Goal: Task Accomplishment & Management: Use online tool/utility

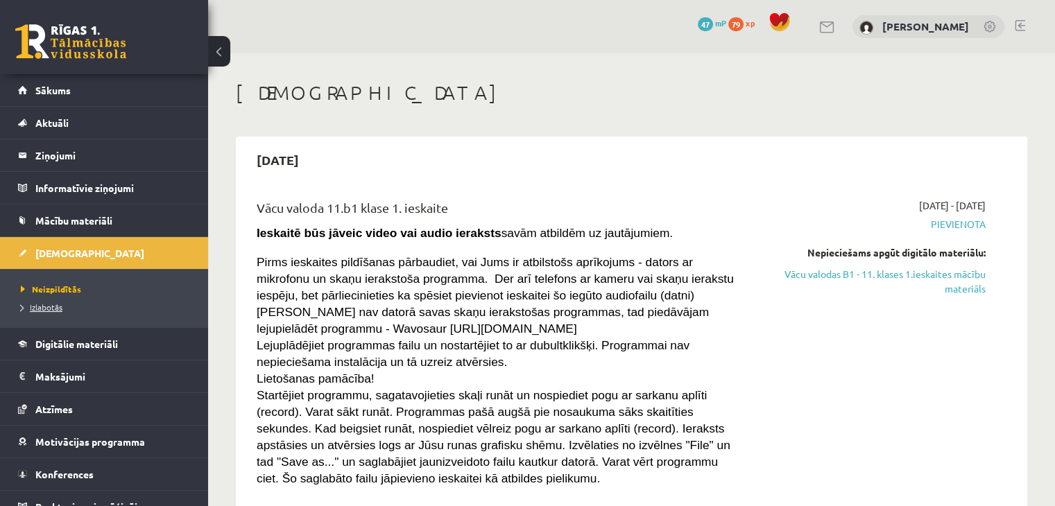
click at [50, 307] on span "Izlabotās" at bounding box center [42, 307] width 42 height 11
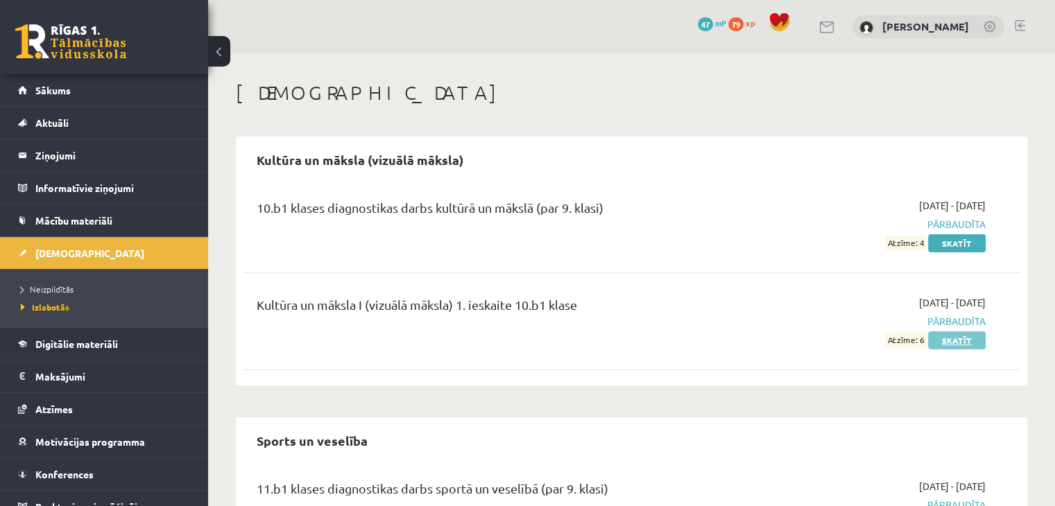
click at [963, 337] on link "Skatīt" at bounding box center [957, 341] width 58 height 18
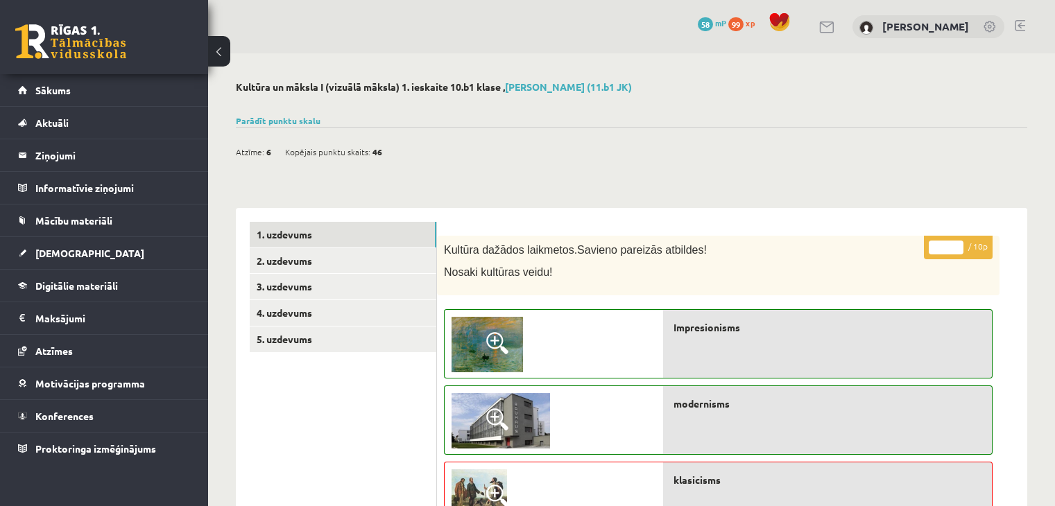
scroll to position [347, 0]
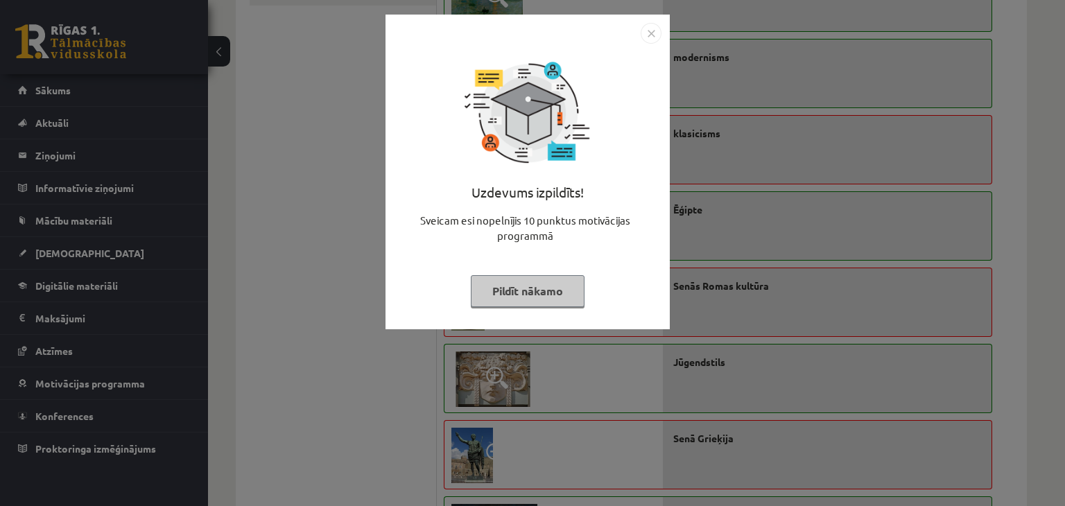
click at [542, 286] on button "Pildīt nākamo" at bounding box center [528, 291] width 114 height 32
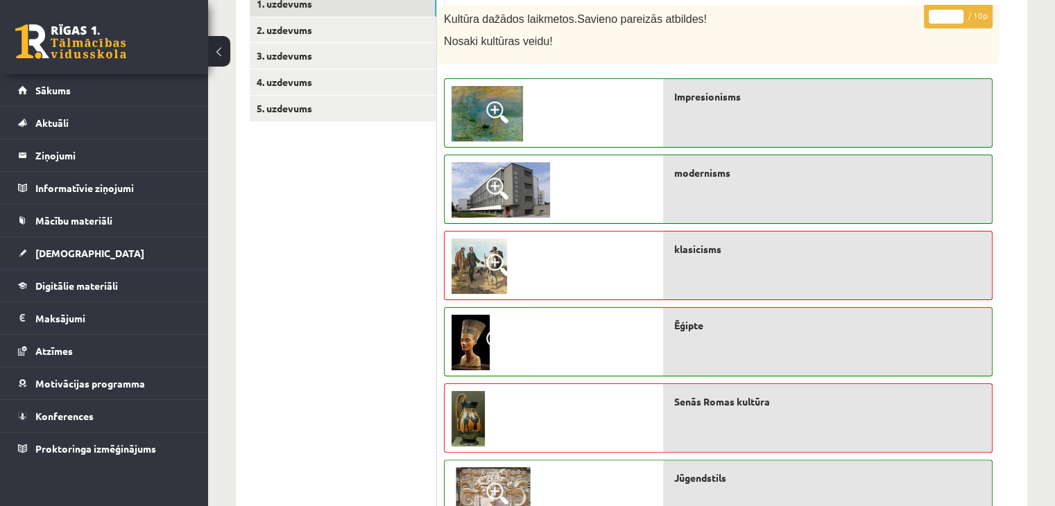
scroll to position [208, 0]
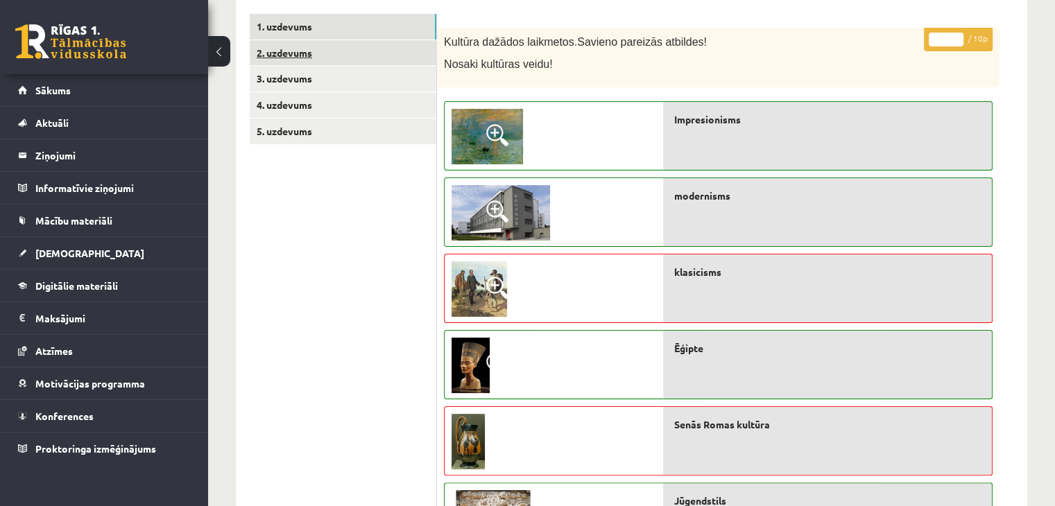
click at [287, 56] on link "2. uzdevums" at bounding box center [343, 53] width 187 height 26
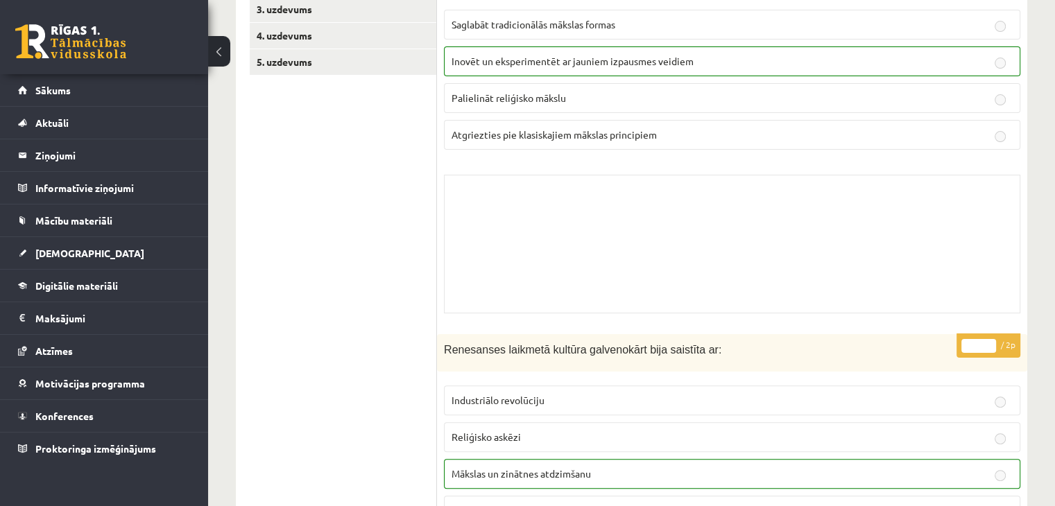
scroll to position [0, 0]
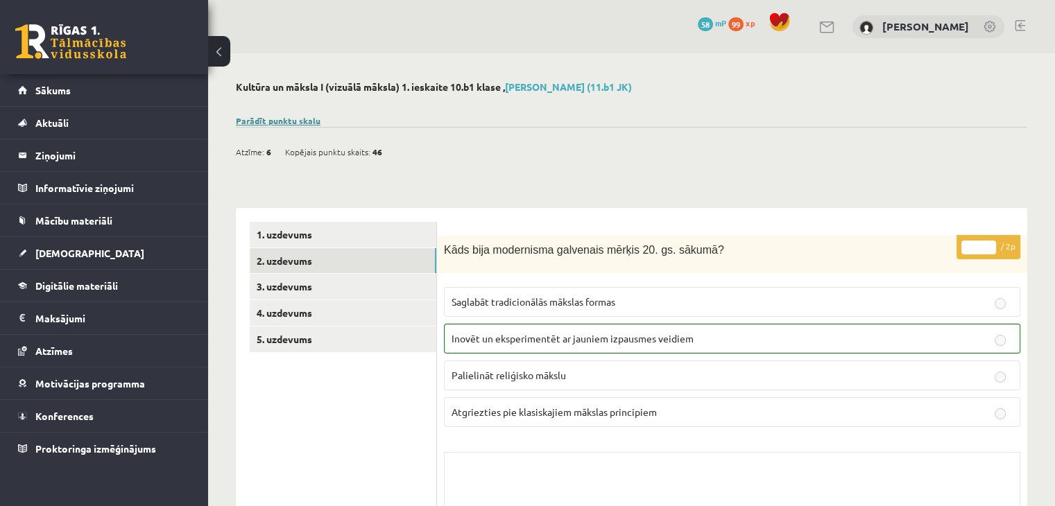
click at [293, 123] on link "Parādīt punktu skalu" at bounding box center [278, 120] width 85 height 11
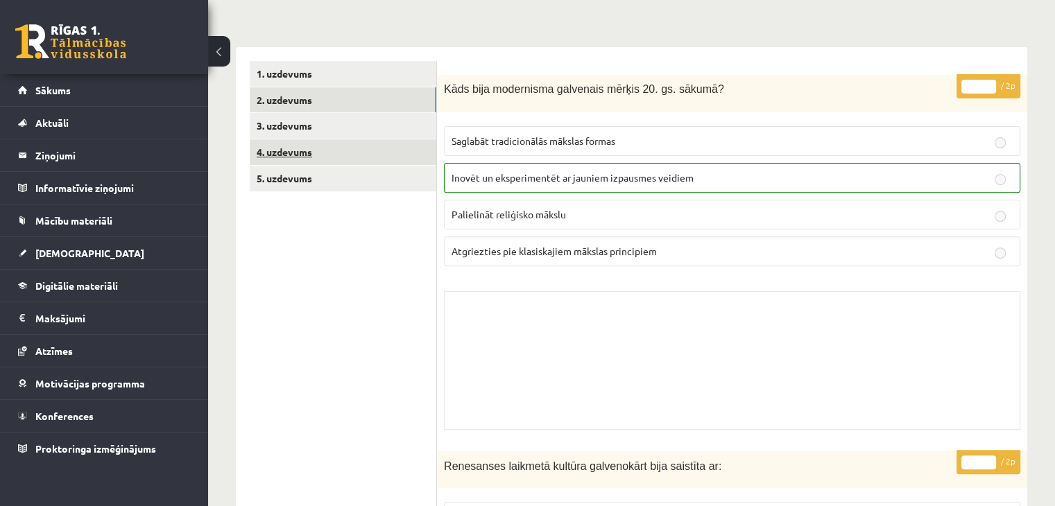
scroll to position [486, 0]
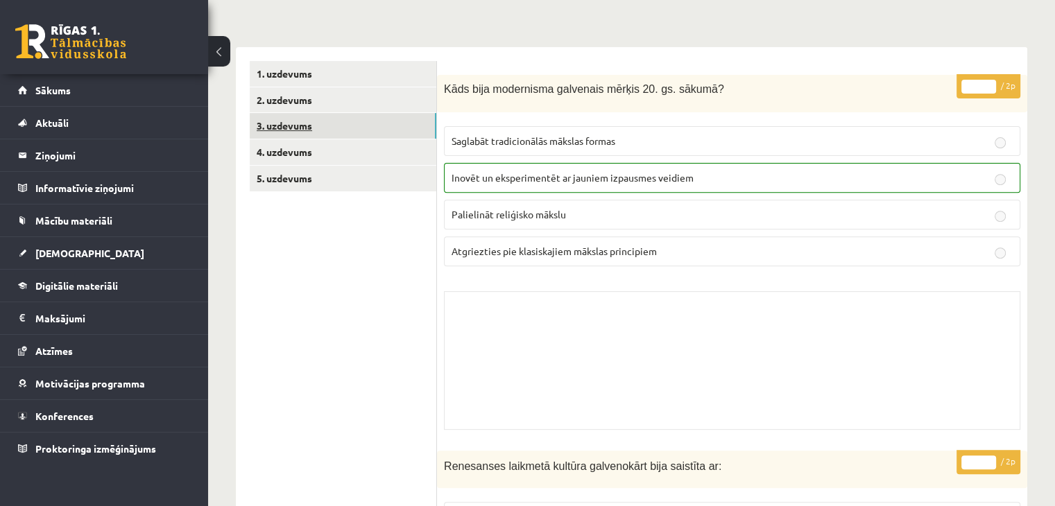
click at [293, 123] on link "3. uzdevums" at bounding box center [343, 126] width 187 height 26
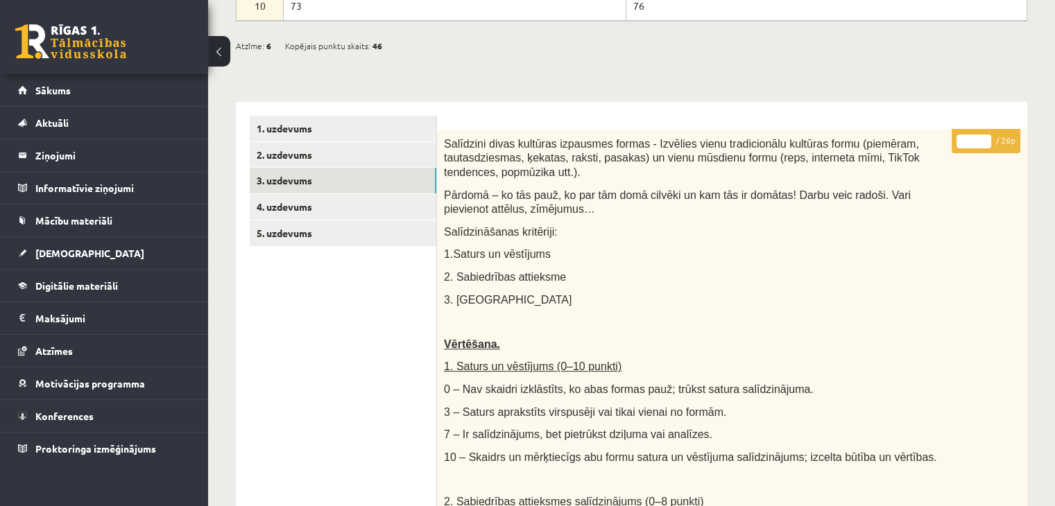
scroll to position [314, 0]
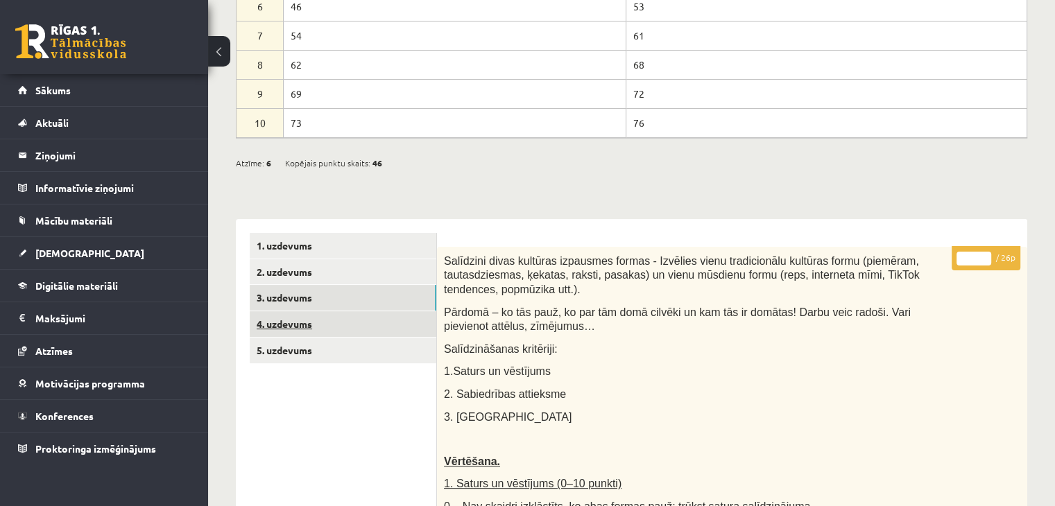
click at [298, 325] on link "4. uzdevums" at bounding box center [343, 324] width 187 height 26
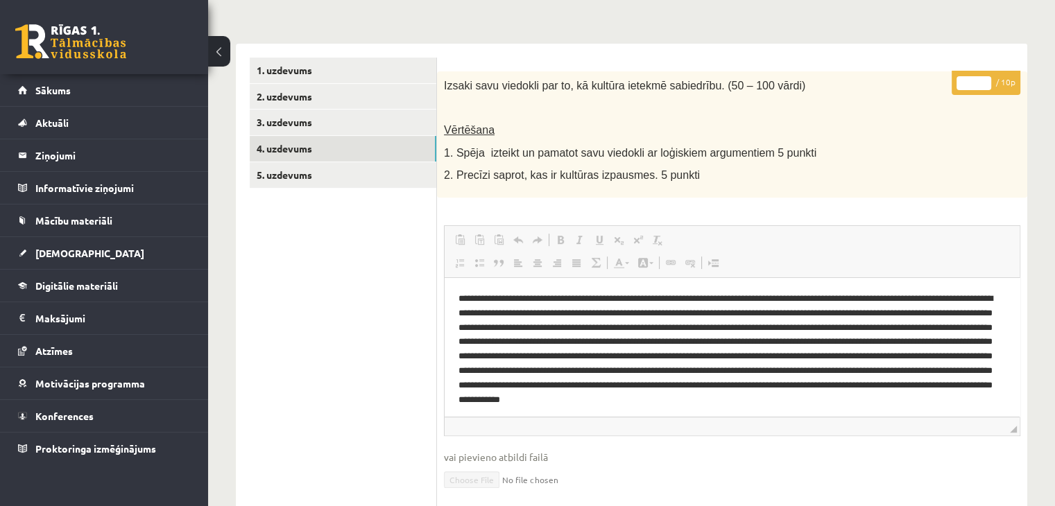
scroll to position [487, 0]
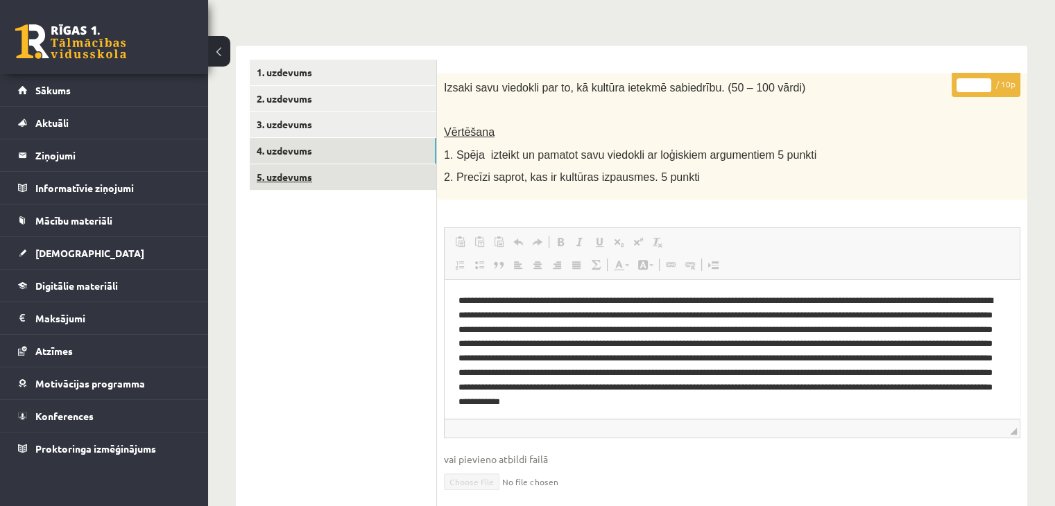
click at [301, 178] on link "5. uzdevums" at bounding box center [343, 177] width 187 height 26
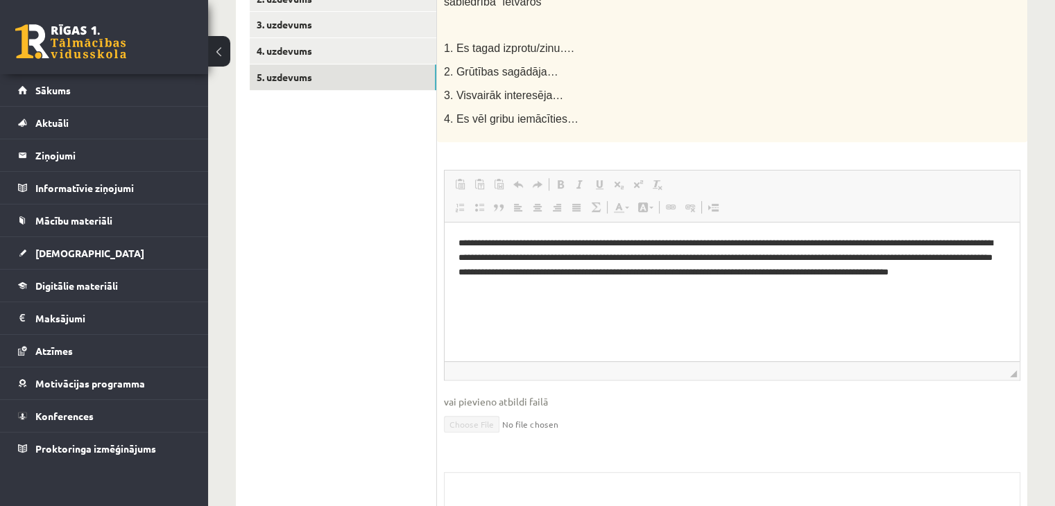
scroll to position [418, 0]
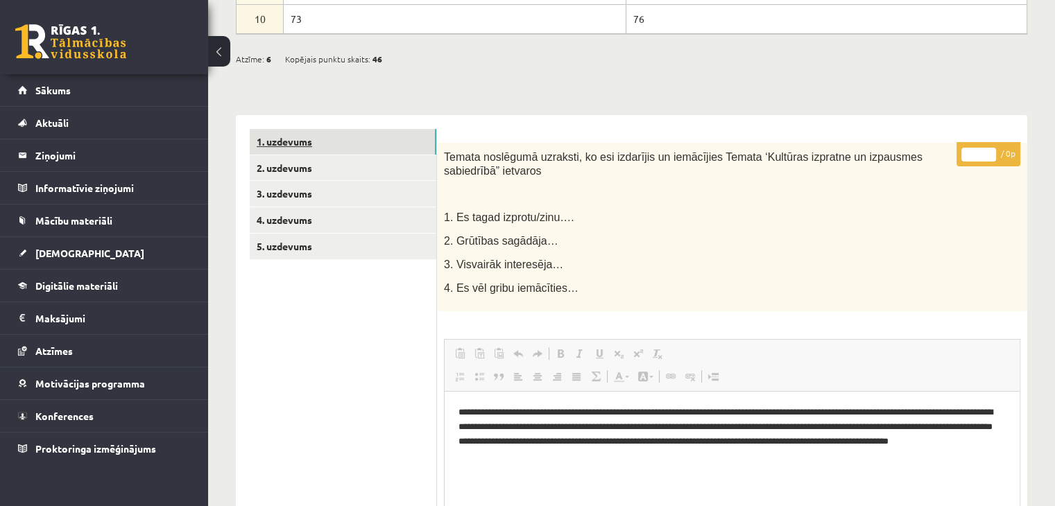
click at [308, 146] on link "1. uzdevums" at bounding box center [343, 142] width 187 height 26
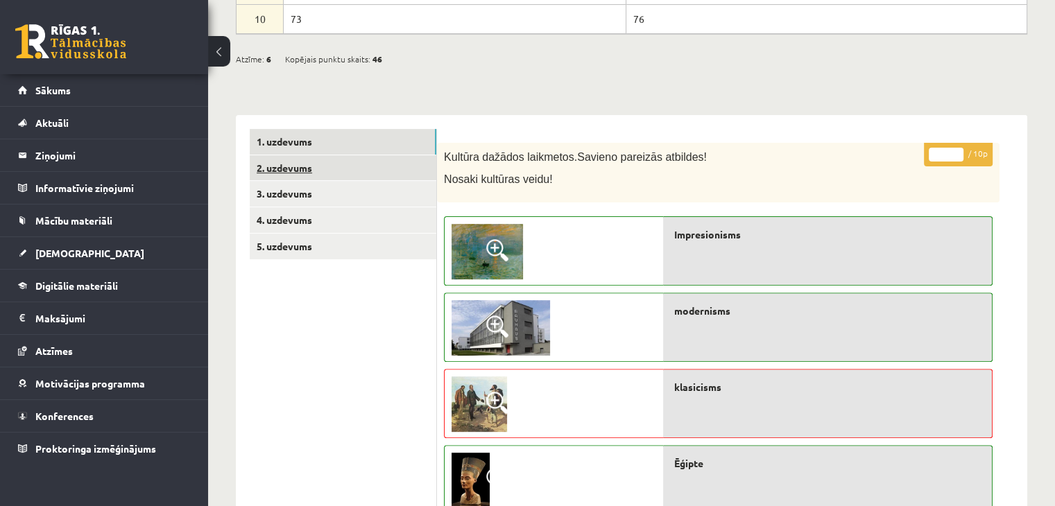
click at [321, 173] on link "2. uzdevums" at bounding box center [343, 168] width 187 height 26
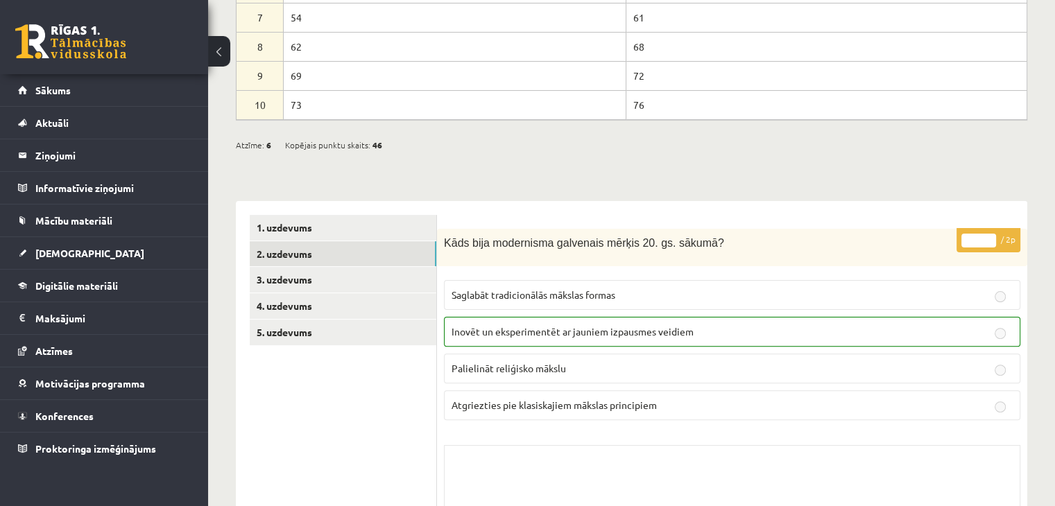
scroll to position [486, 0]
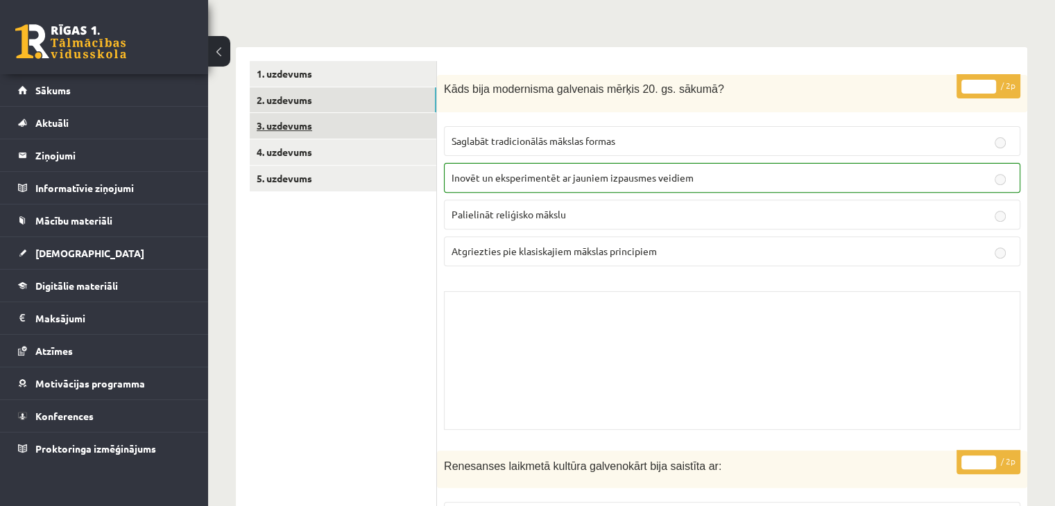
click at [298, 130] on link "3. uzdevums" at bounding box center [343, 126] width 187 height 26
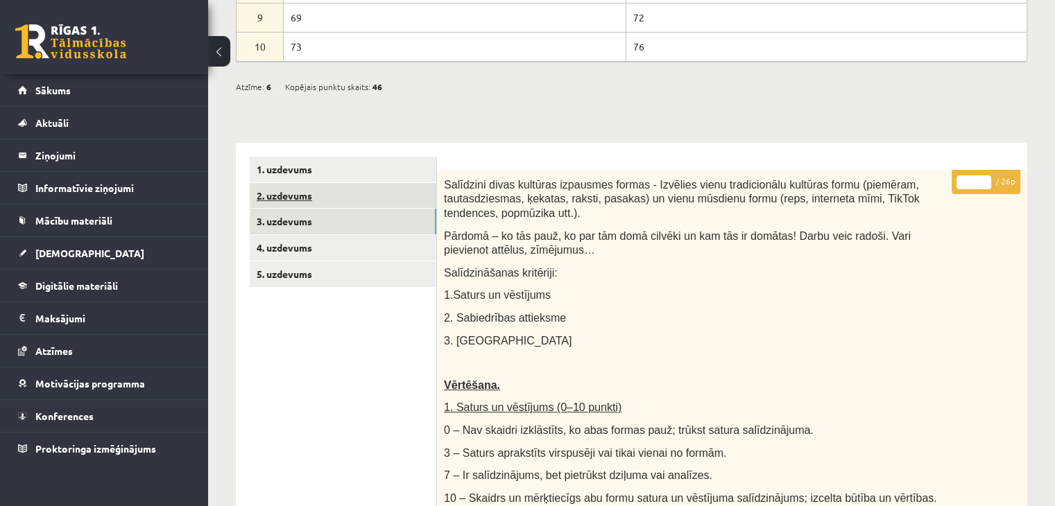
scroll to position [383, 0]
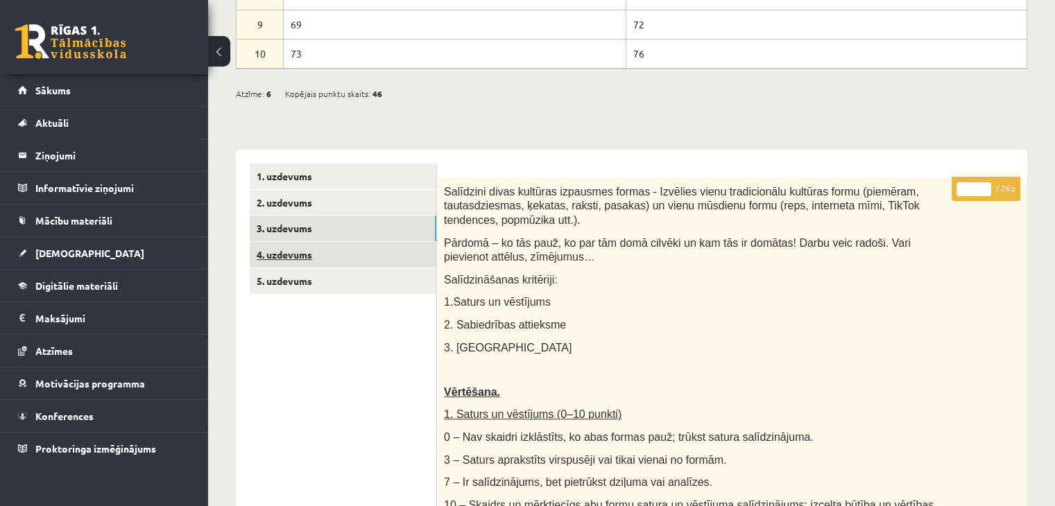
click at [286, 256] on link "4. uzdevums" at bounding box center [343, 255] width 187 height 26
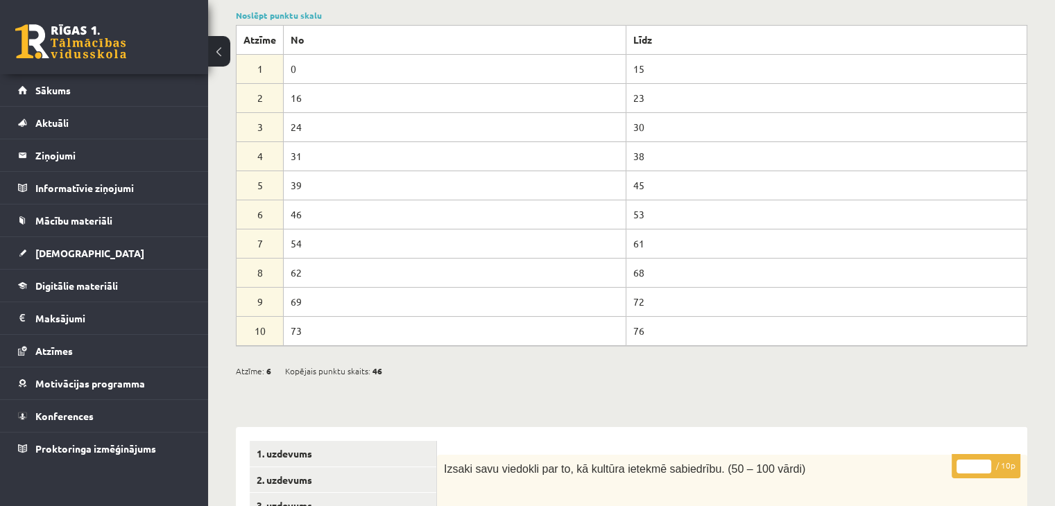
scroll to position [0, 0]
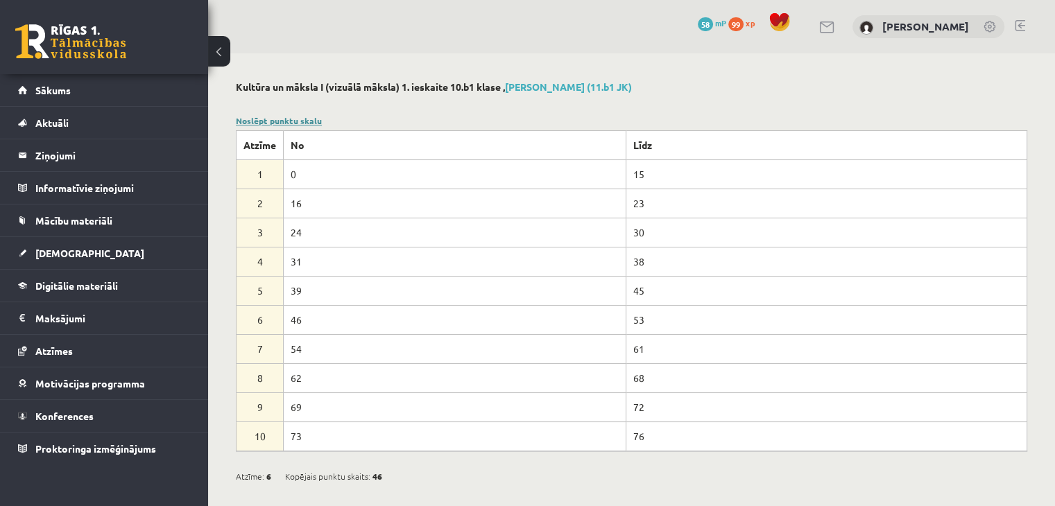
click at [296, 120] on link "Noslēpt punktu skalu" at bounding box center [279, 120] width 86 height 11
